Goal: Information Seeking & Learning: Learn about a topic

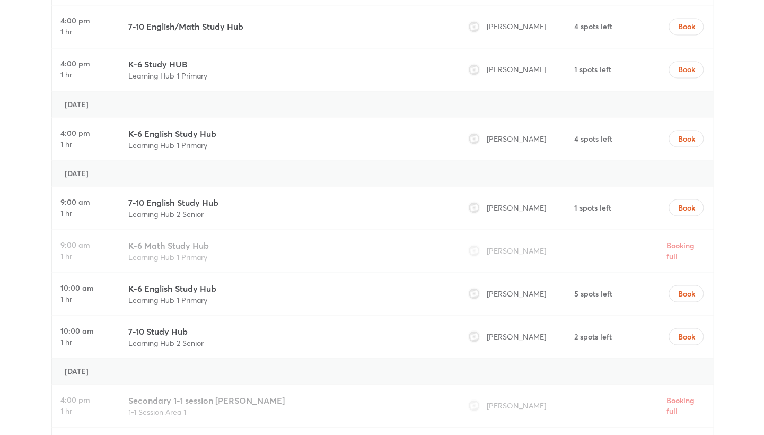
scroll to position [3355, 0]
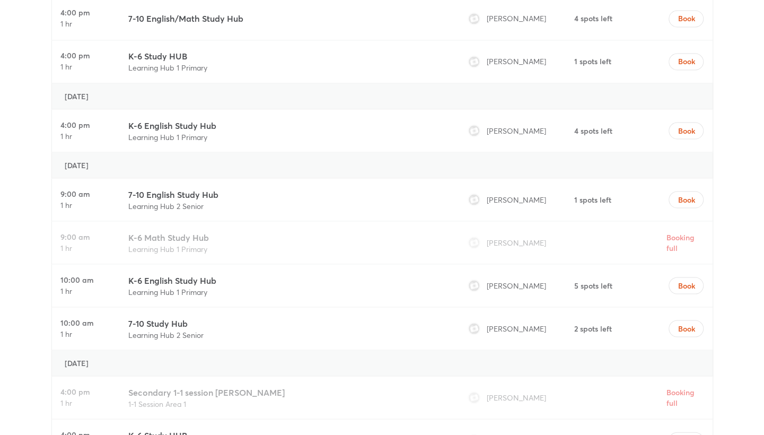
click at [427, 178] on div "7-10 English Study Hub Learning Hub 2 Senior" at bounding box center [287, 199] width 326 height 42
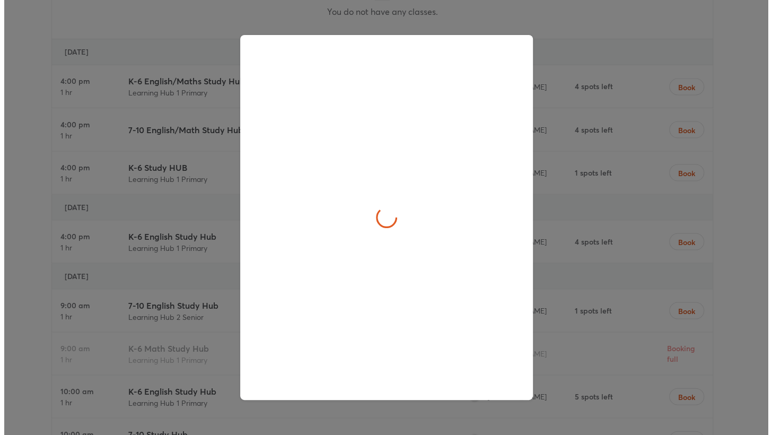
scroll to position [3478, 0]
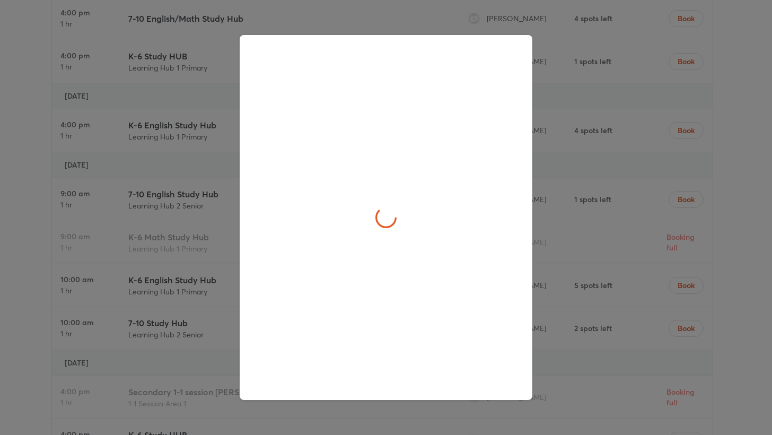
click at [20, 238] on div at bounding box center [386, 217] width 772 height 435
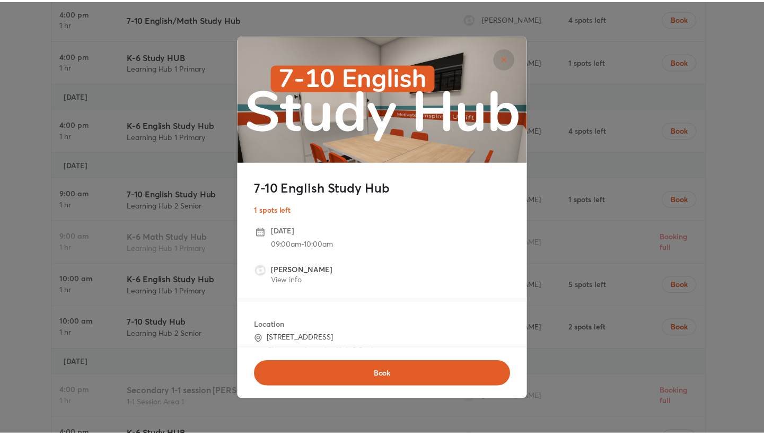
scroll to position [98, 0]
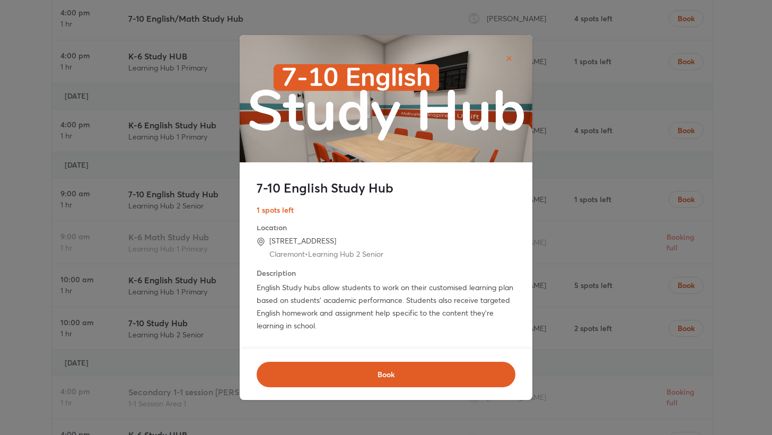
click at [518, 54] on img at bounding box center [386, 108] width 293 height 146
click at [508, 57] on icon "close" at bounding box center [508, 58] width 5 height 5
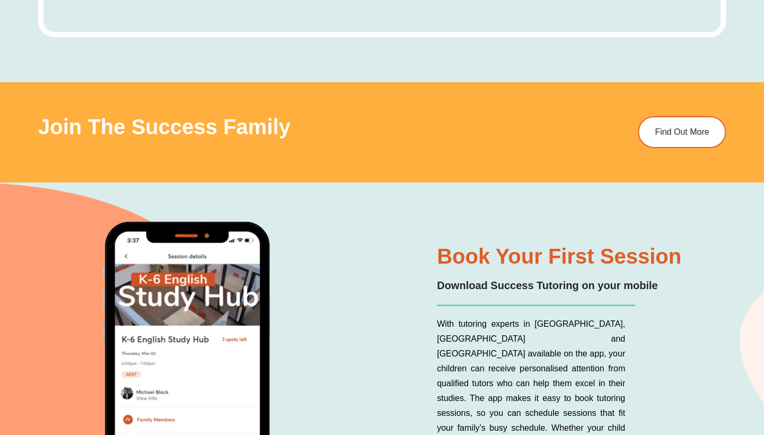
scroll to position [4663, 0]
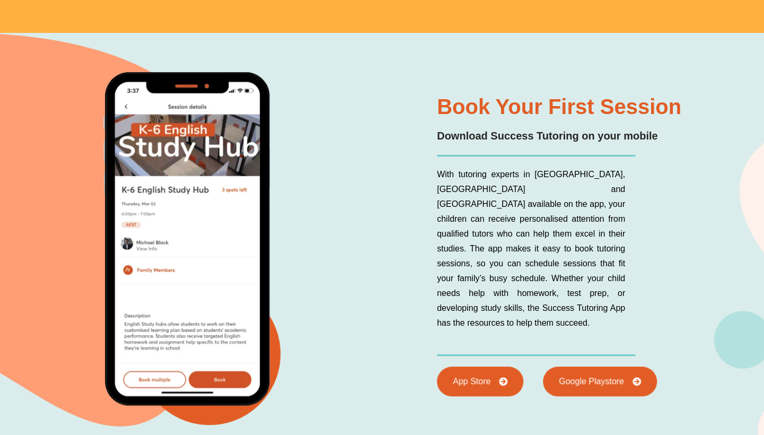
click at [380, 285] on div "Book Your First Session Download Success Tutoring on your mobile With tutoring …" at bounding box center [381, 263] width 687 height 461
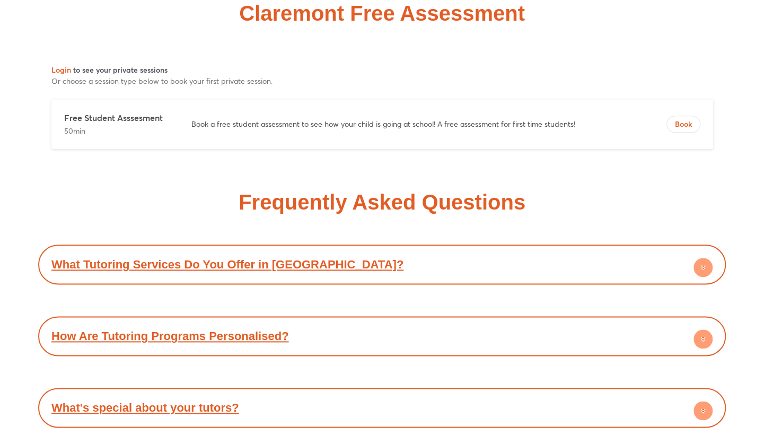
scroll to position [5190, 0]
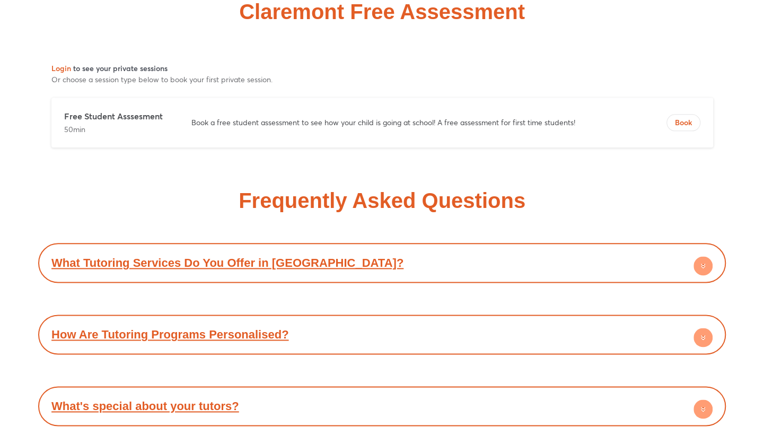
click at [311, 256] on link "What Tutoring Services Do You Offer in [GEOGRAPHIC_DATA]?" at bounding box center [227, 262] width 352 height 13
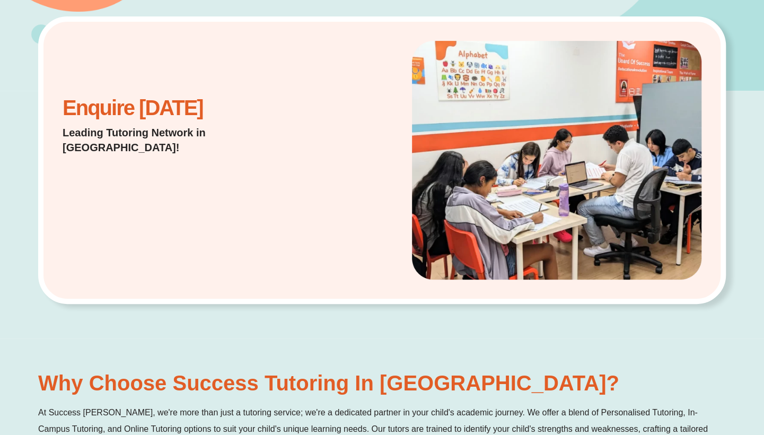
scroll to position [0, 0]
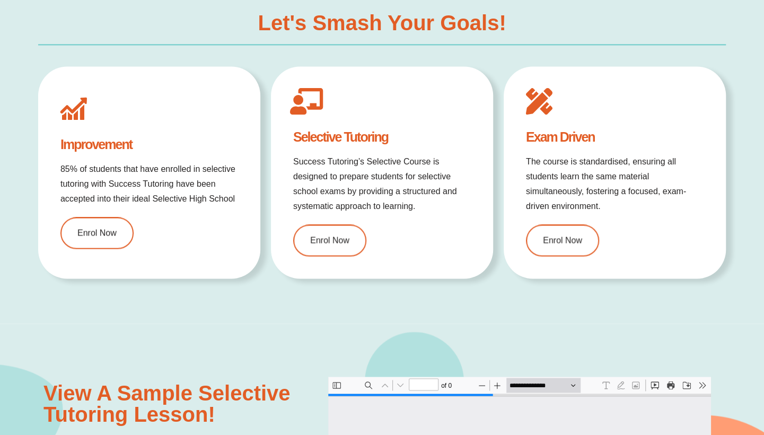
scroll to position [964, 0]
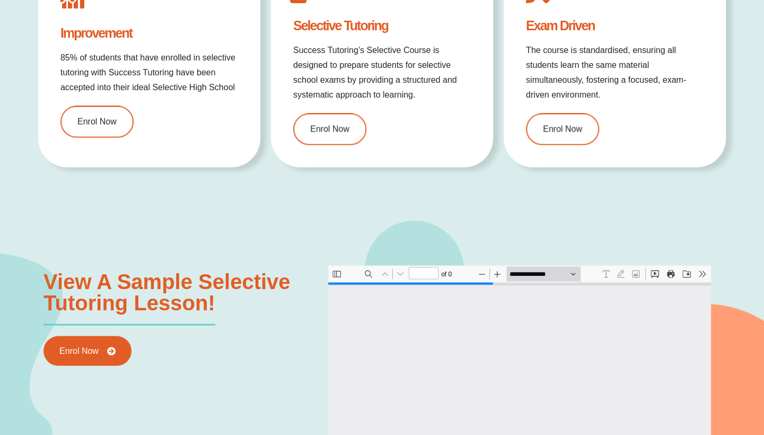
type input "*"
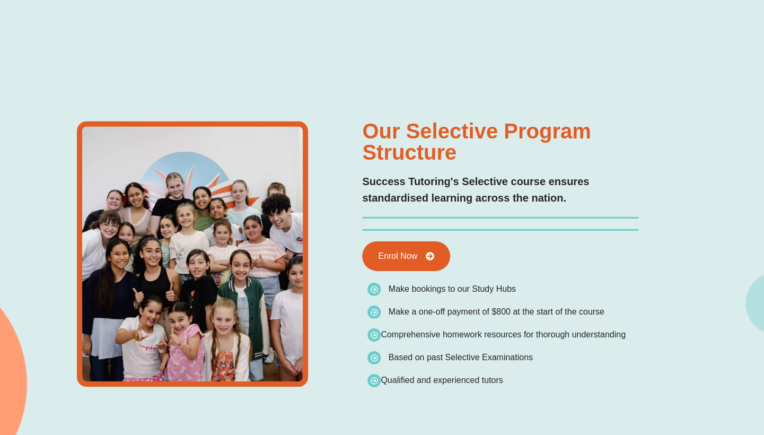
scroll to position [0, 0]
type input "*"
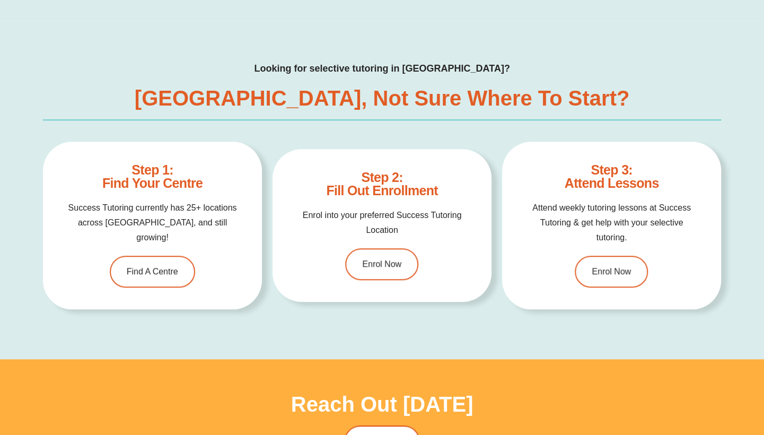
scroll to position [2703, 0]
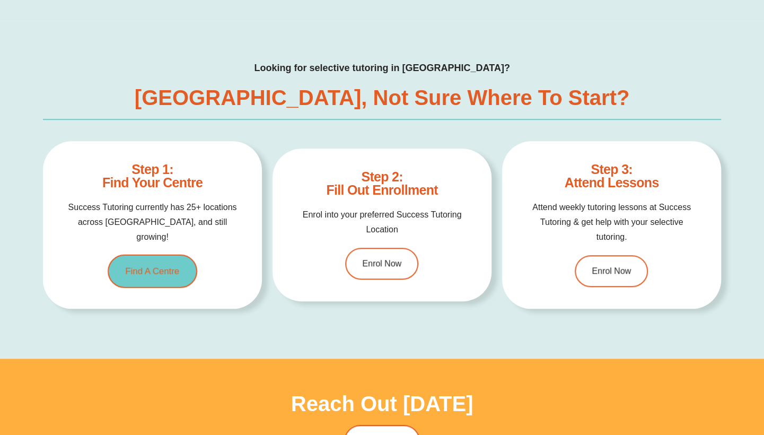
click at [138, 254] on link "Find A Centre" at bounding box center [153, 270] width 90 height 33
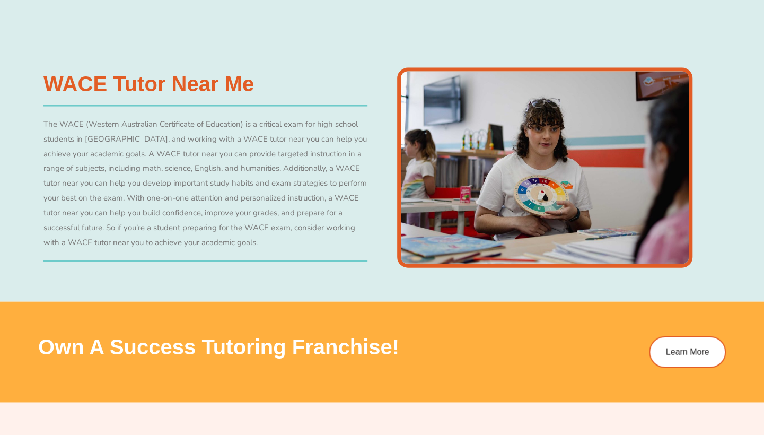
scroll to position [3484, 0]
